Goal: Obtain resource: Download file/media

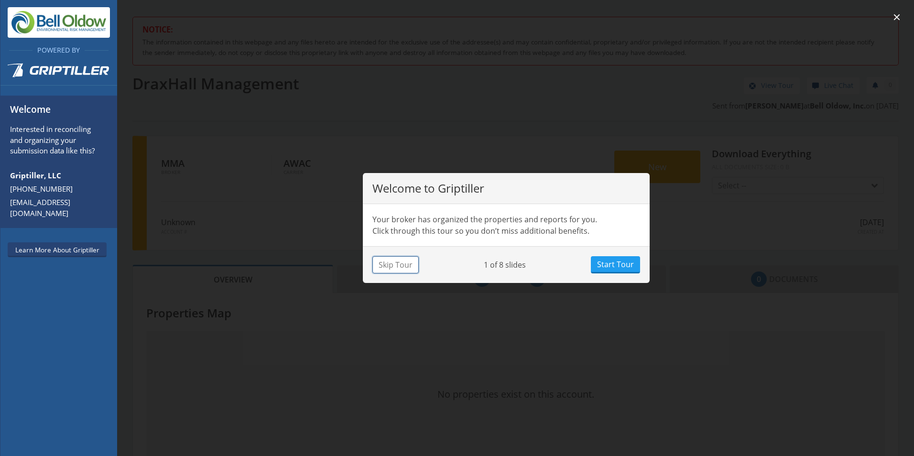
click at [397, 269] on button "Skip Tour" at bounding box center [395, 264] width 46 height 17
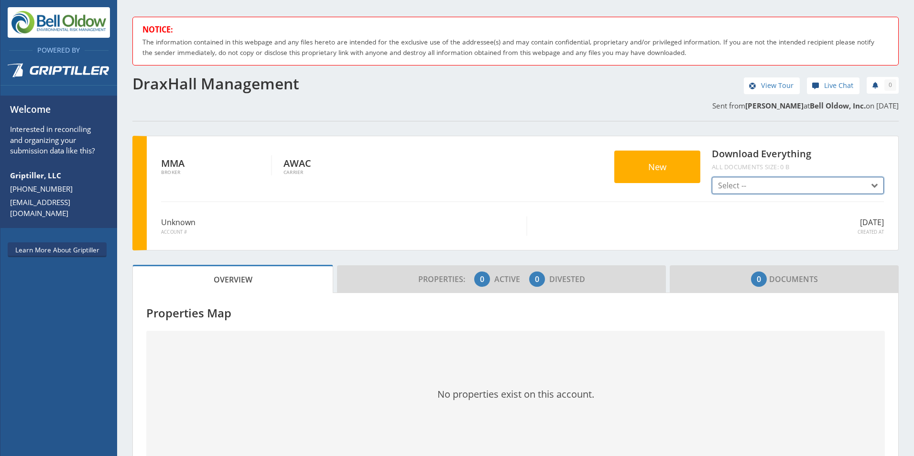
click at [857, 186] on button "Select --" at bounding box center [798, 185] width 172 height 17
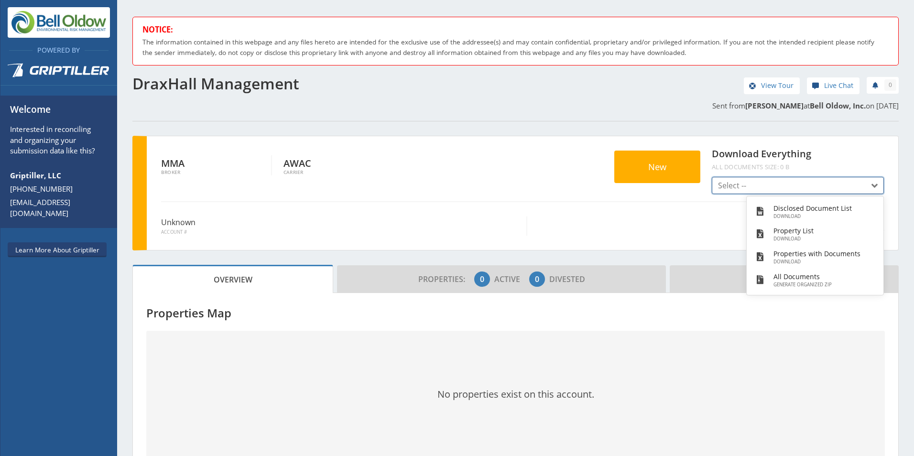
click at [857, 186] on button "Select --" at bounding box center [798, 185] width 172 height 17
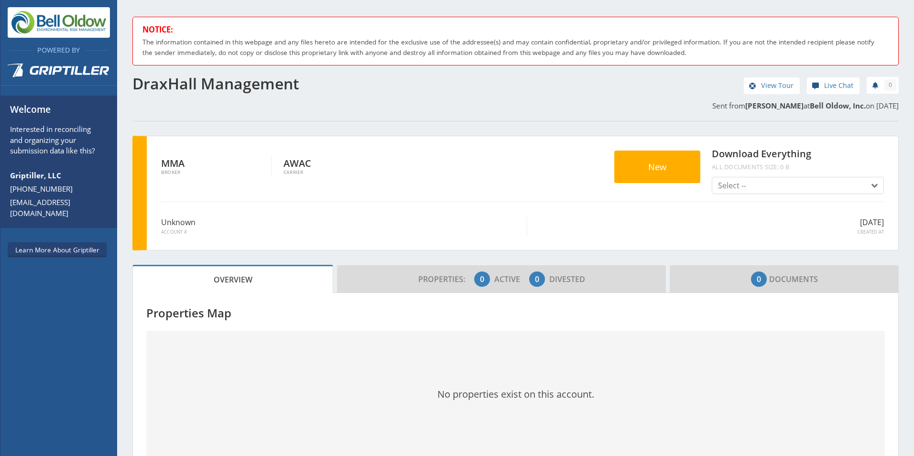
click at [635, 174] on button "New" at bounding box center [657, 167] width 86 height 33
click at [869, 186] on span "button" at bounding box center [871, 185] width 11 height 11
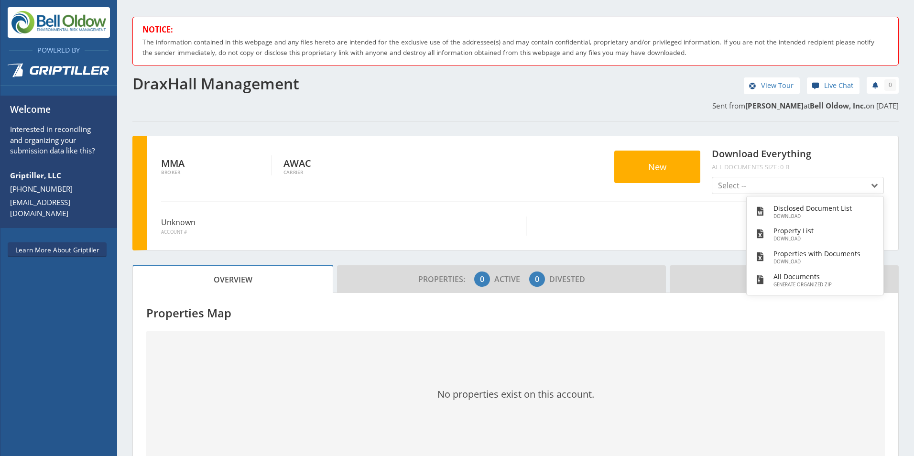
click at [663, 114] on div "View Tour Live Chat 0 Sent from [PERSON_NAME] at Bell Oldow, Inc. on [DATE]" at bounding box center [710, 93] width 389 height 48
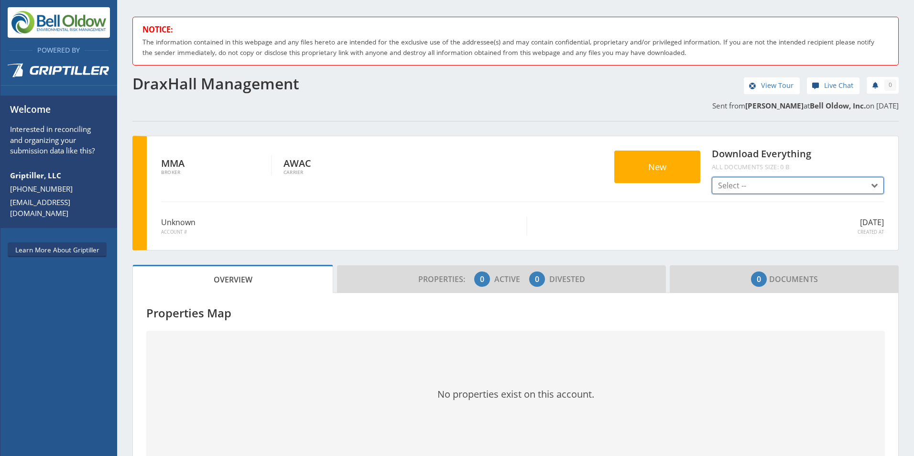
click at [734, 185] on span "Select --" at bounding box center [732, 185] width 28 height 11
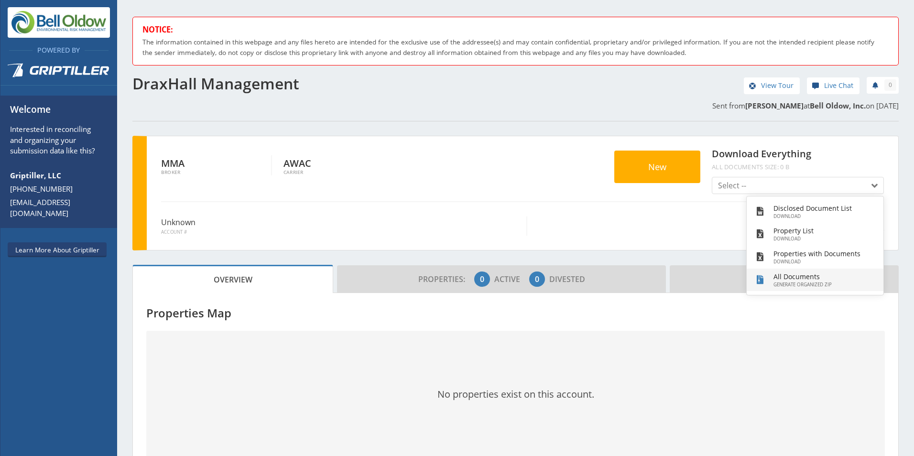
click at [808, 287] on small "Generate Organized Zip" at bounding box center [817, 285] width 87 height 7
click at [796, 176] on div "Download Everything All documents size: 0 B Select -- Disclosed Document List D…" at bounding box center [798, 170] width 172 height 48
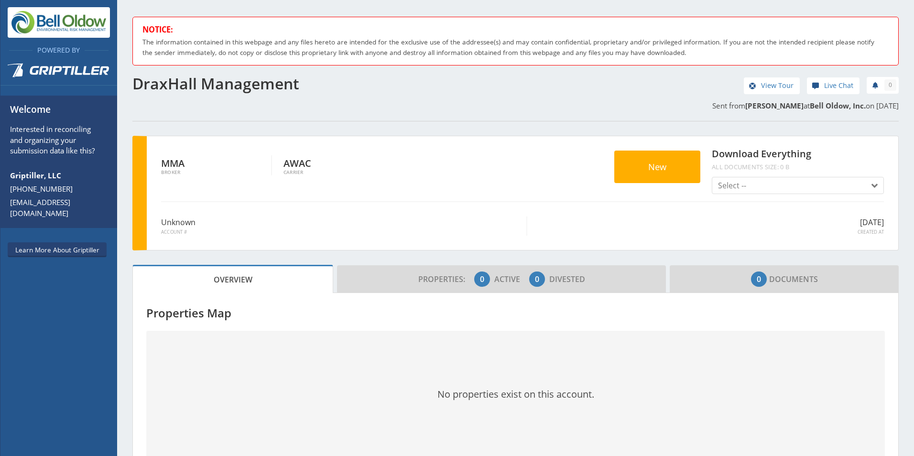
click at [657, 168] on span "New" at bounding box center [657, 167] width 18 height 12
click at [751, 273] on span "0" at bounding box center [759, 279] width 16 height 15
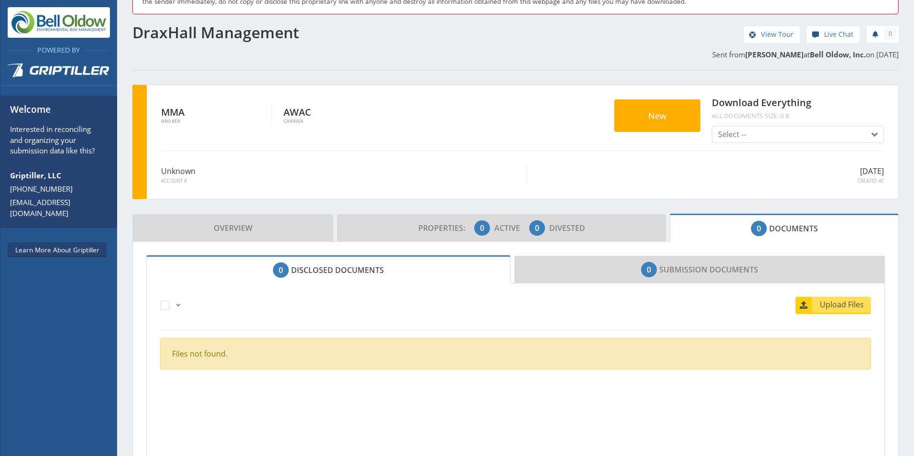
scroll to position [120, 0]
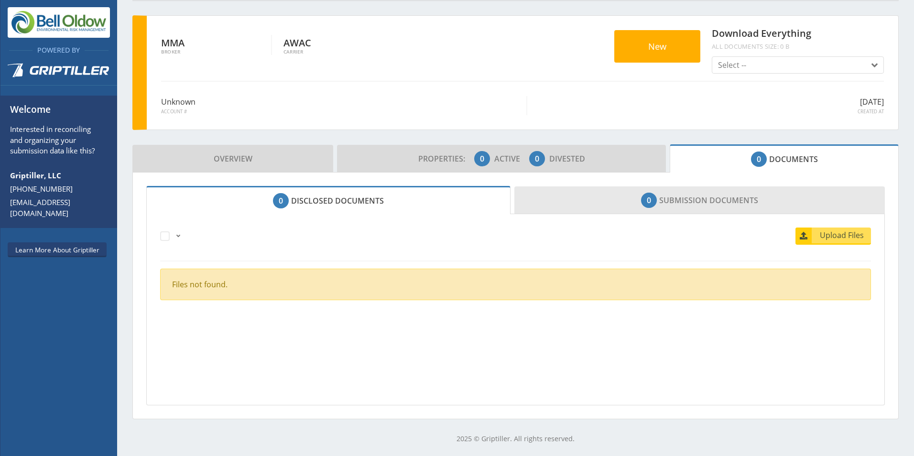
click at [569, 200] on link "0 Submission Documents" at bounding box center [699, 200] width 371 height 28
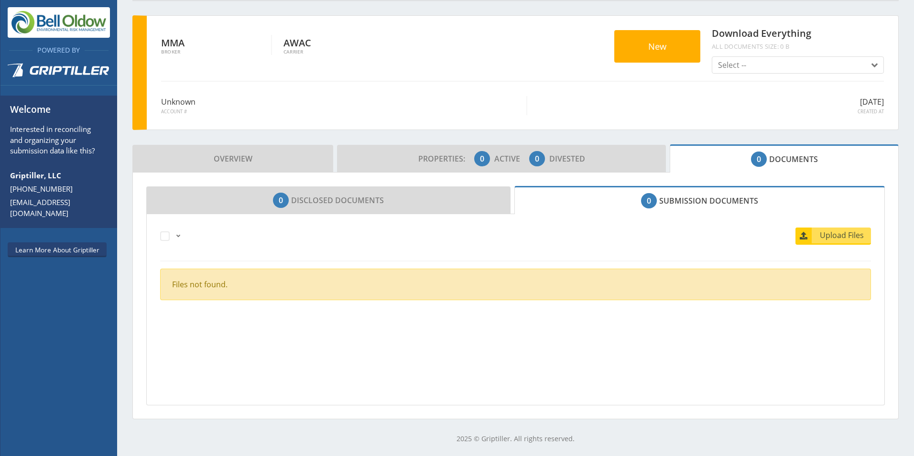
click at [181, 237] on span at bounding box center [179, 236] width 8 height 8
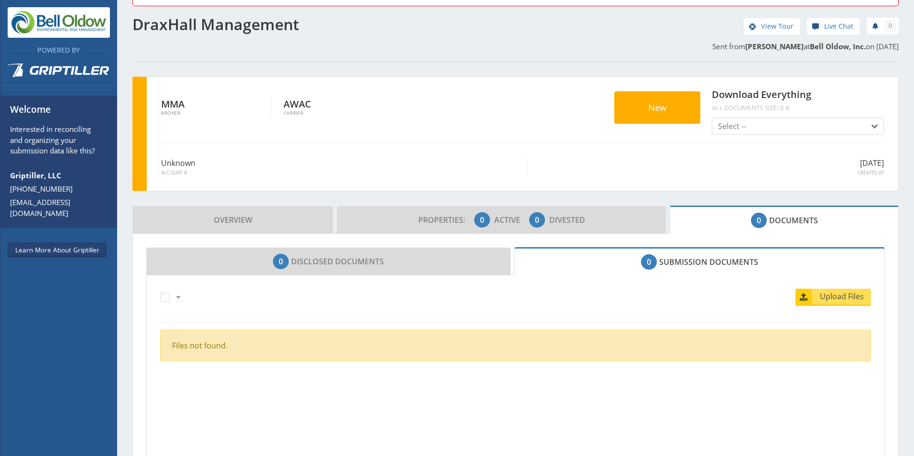
scroll to position [0, 0]
